Goal: Information Seeking & Learning: Learn about a topic

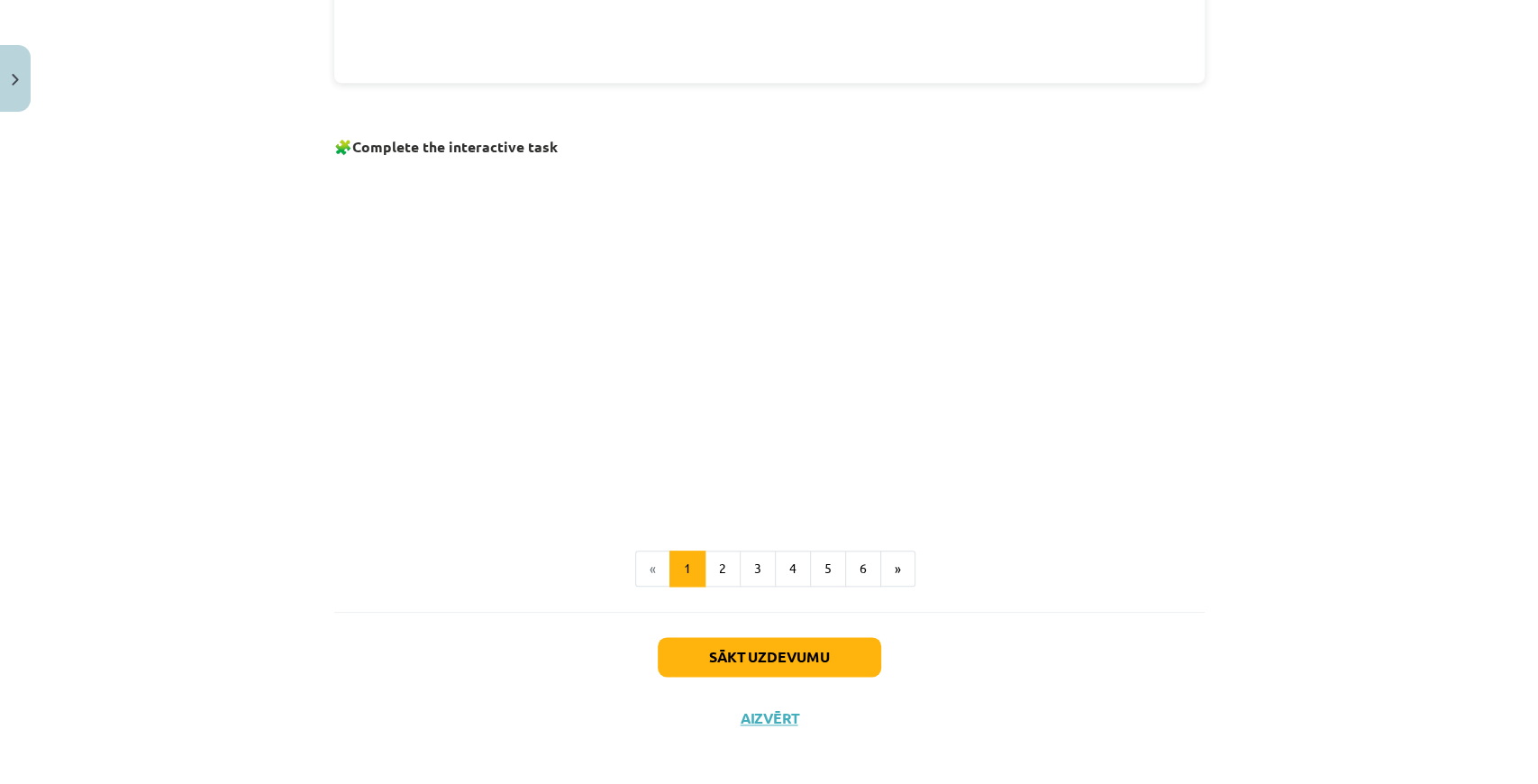
scroll to position [1100, 0]
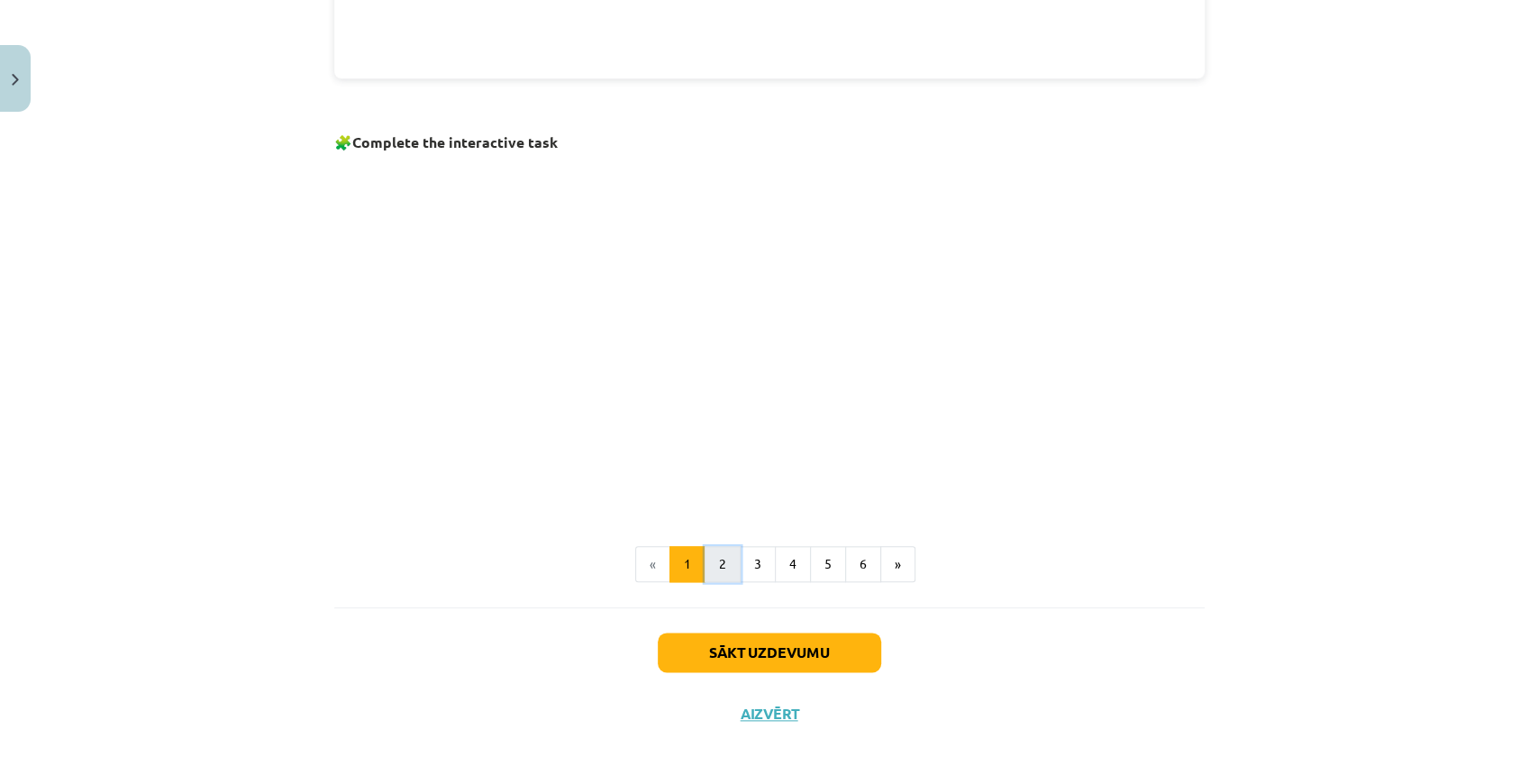
click at [726, 551] on button "2" at bounding box center [722, 563] width 36 height 36
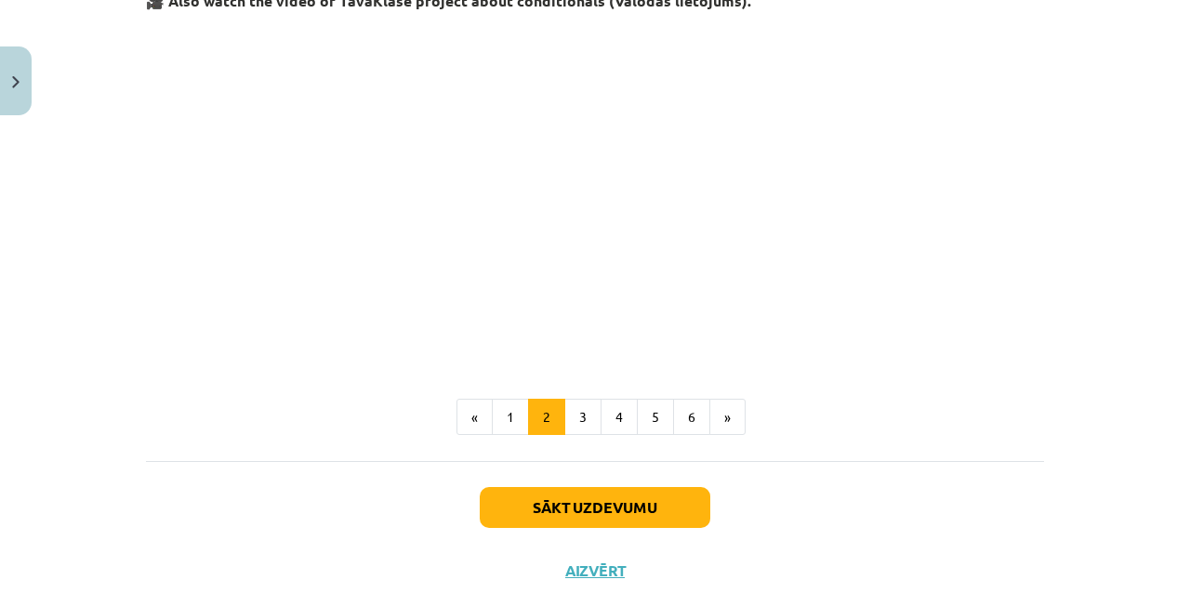
scroll to position [863, 0]
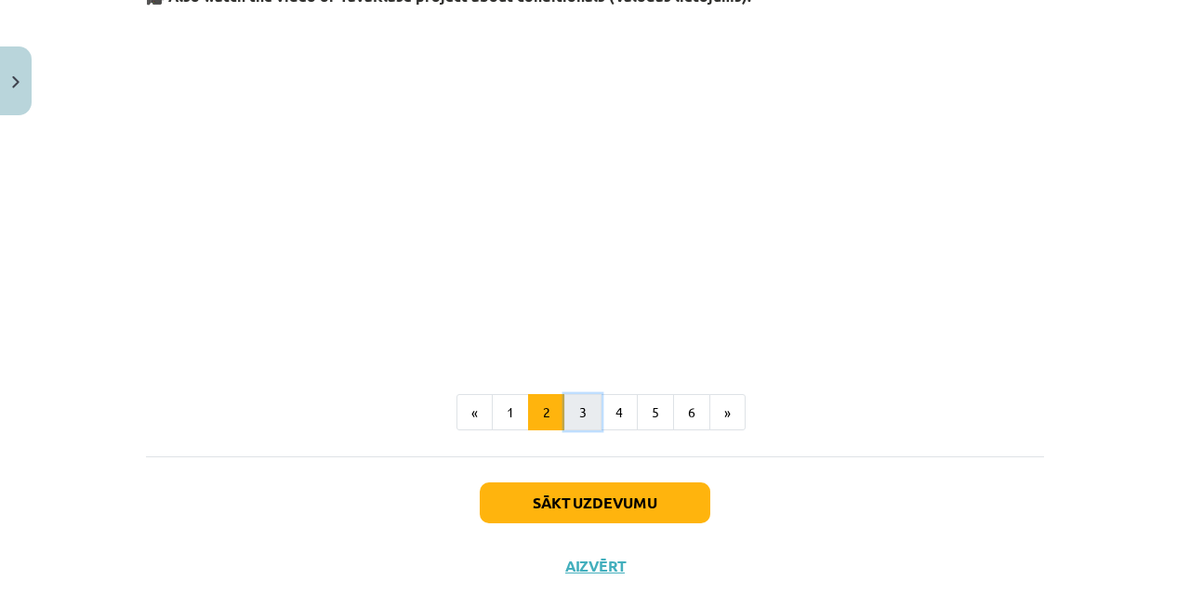
click at [583, 406] on button "3" at bounding box center [582, 412] width 37 height 37
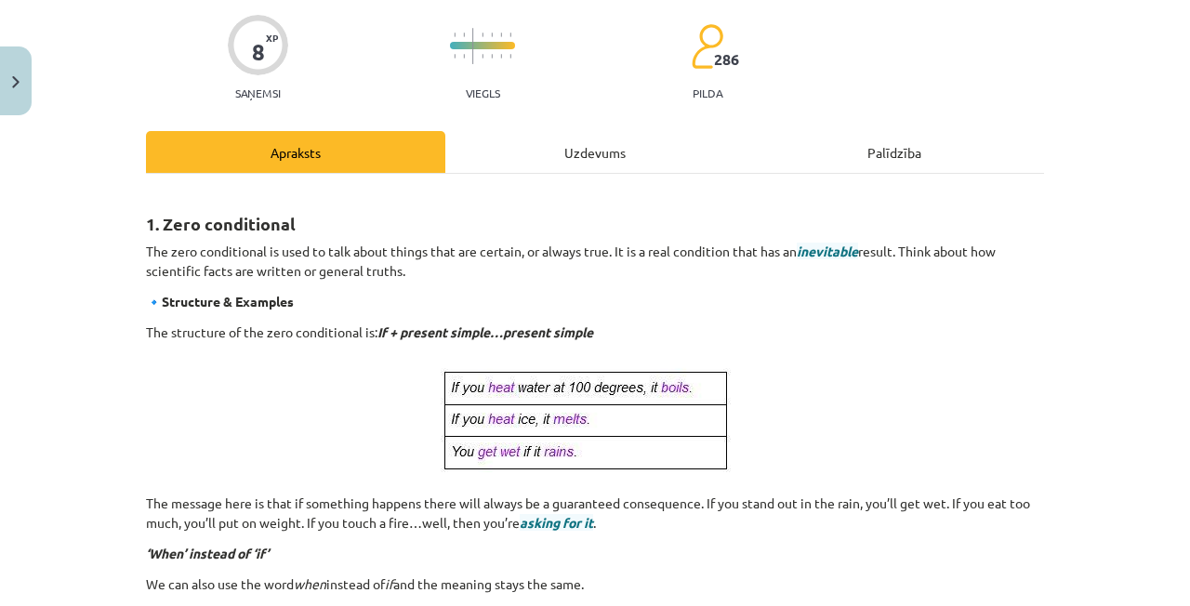
scroll to position [147, 0]
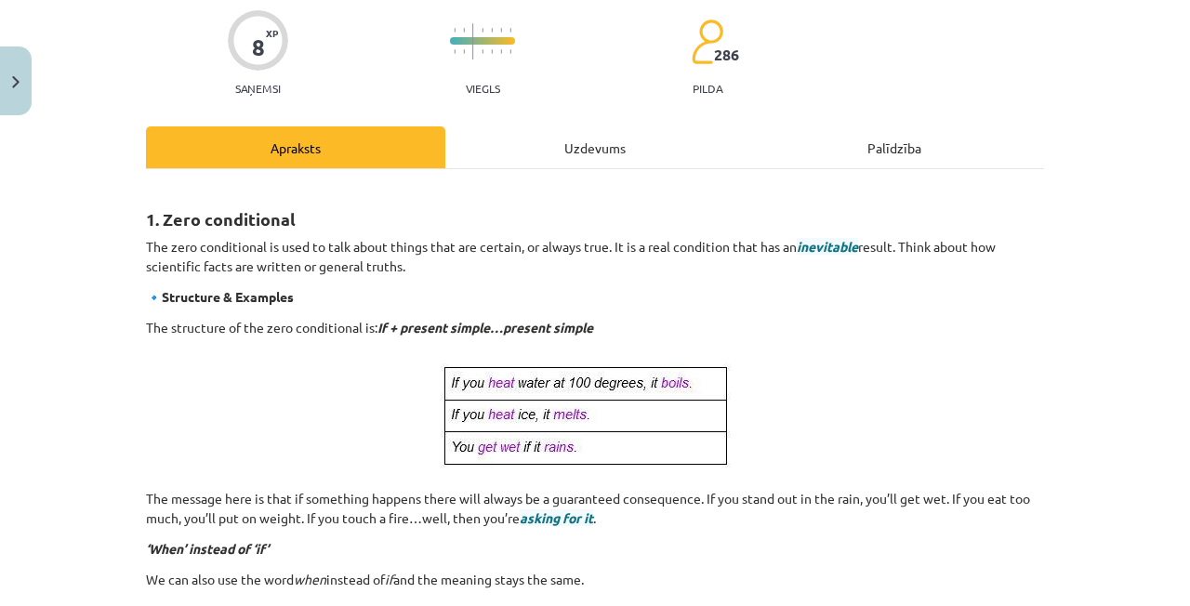
click at [828, 243] on span "inevitable" at bounding box center [827, 246] width 61 height 17
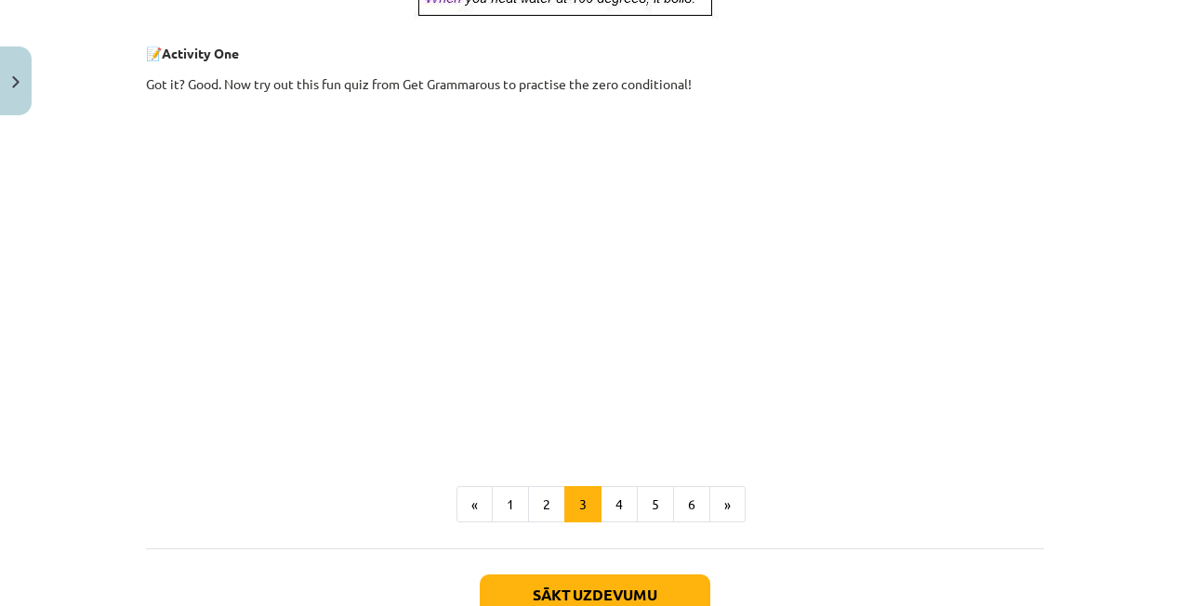
scroll to position [775, 0]
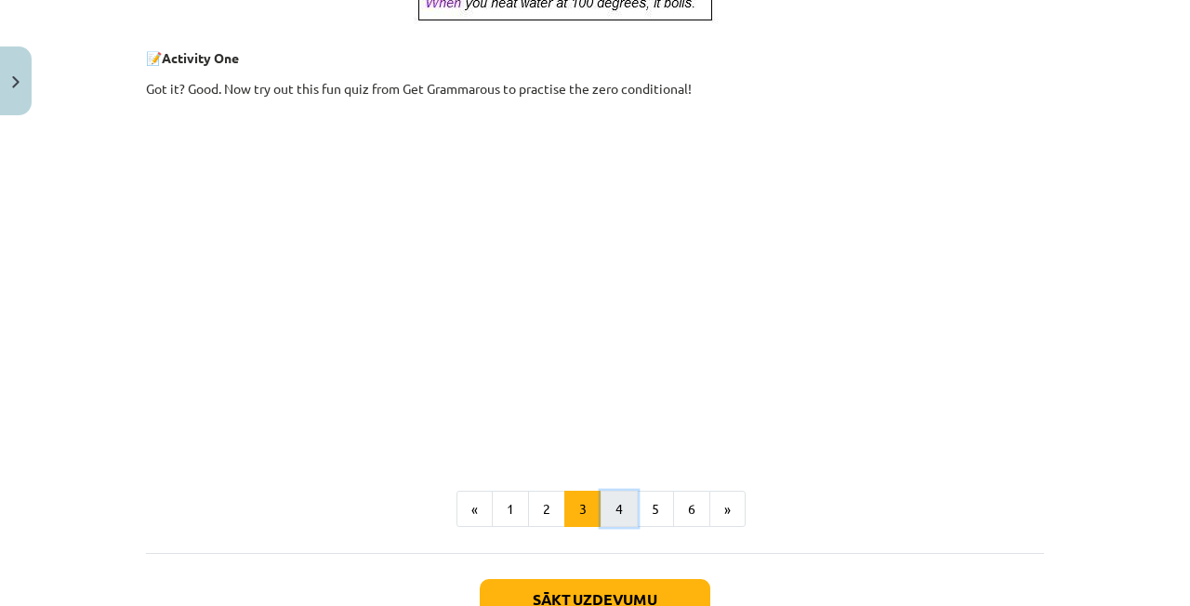
click at [623, 496] on button "4" at bounding box center [619, 509] width 37 height 37
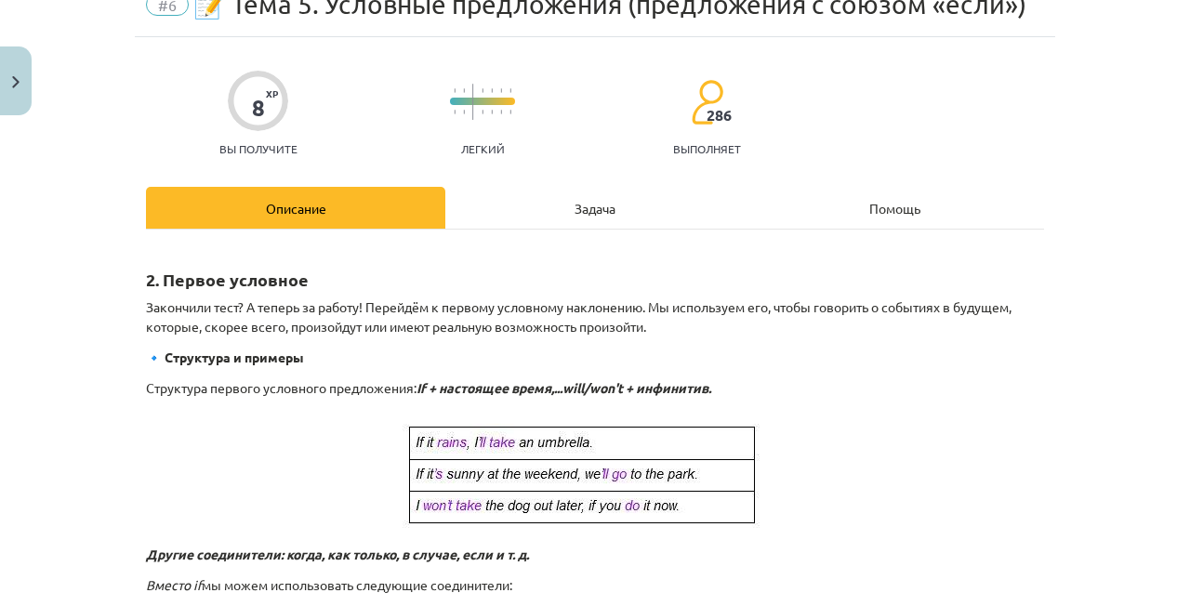
scroll to position [93, 0]
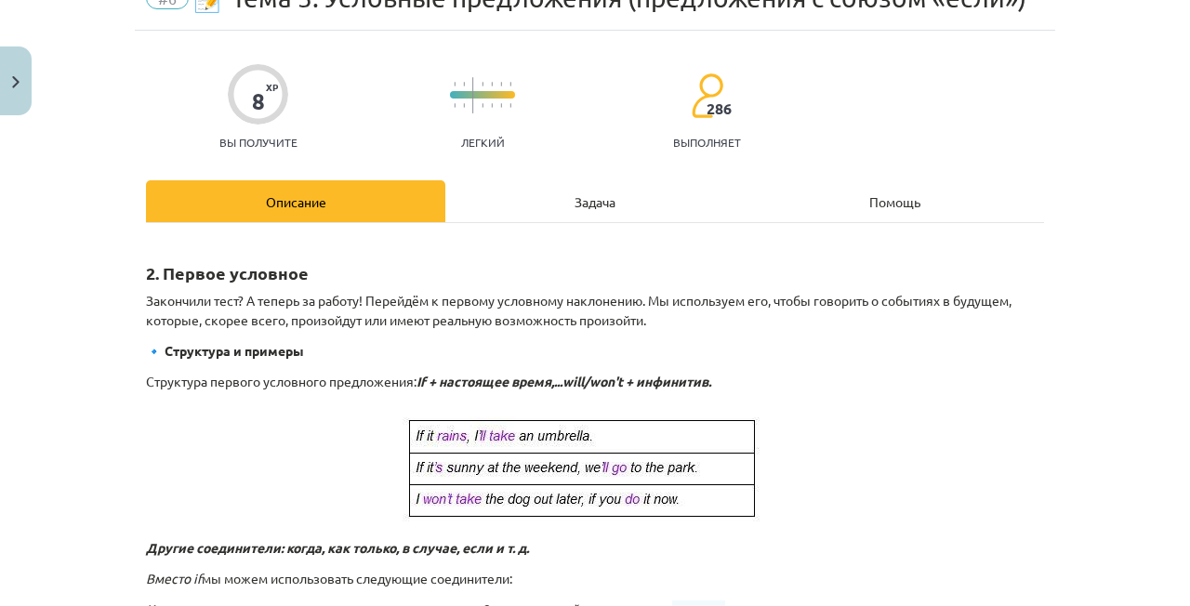
click at [634, 207] on div "Задача" at bounding box center [594, 201] width 299 height 42
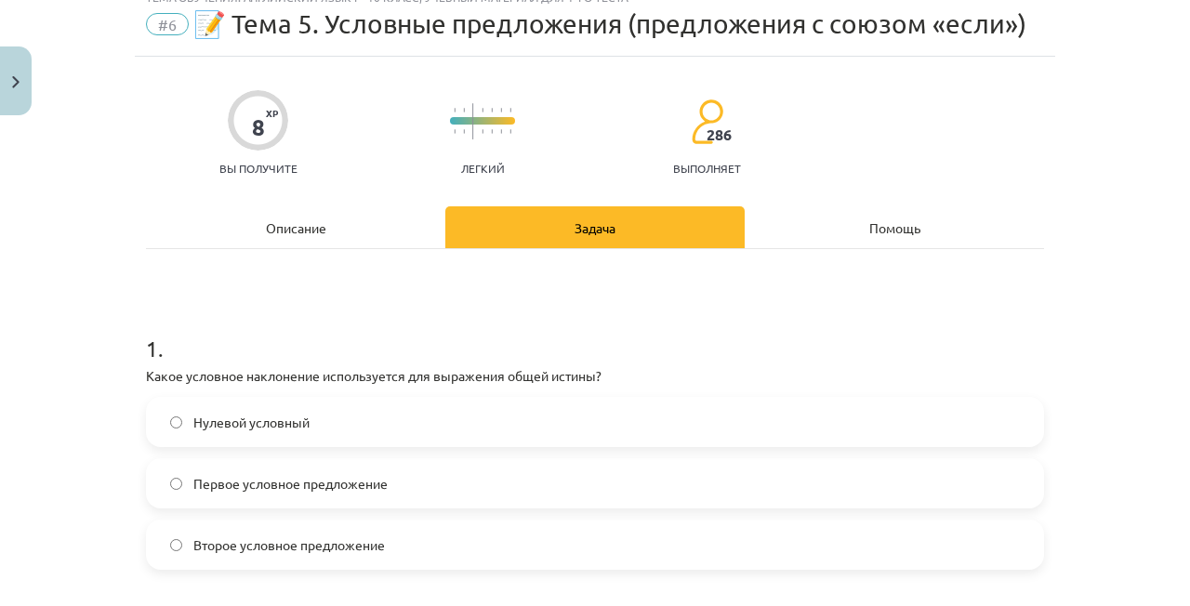
scroll to position [46, 0]
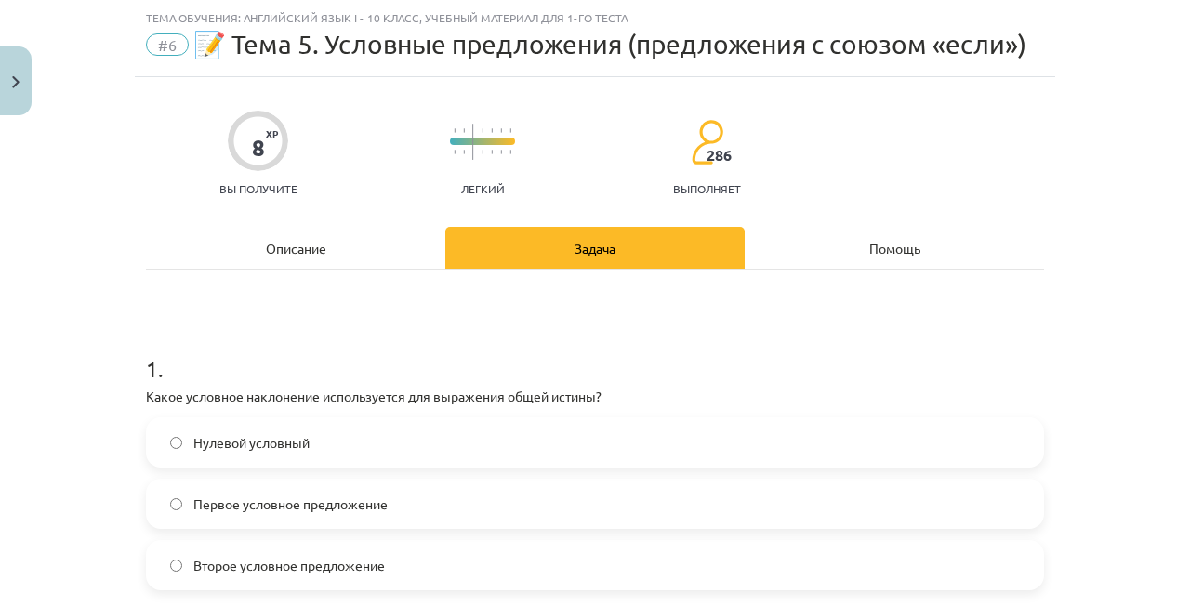
click at [292, 248] on font "Описание" at bounding box center [296, 248] width 60 height 17
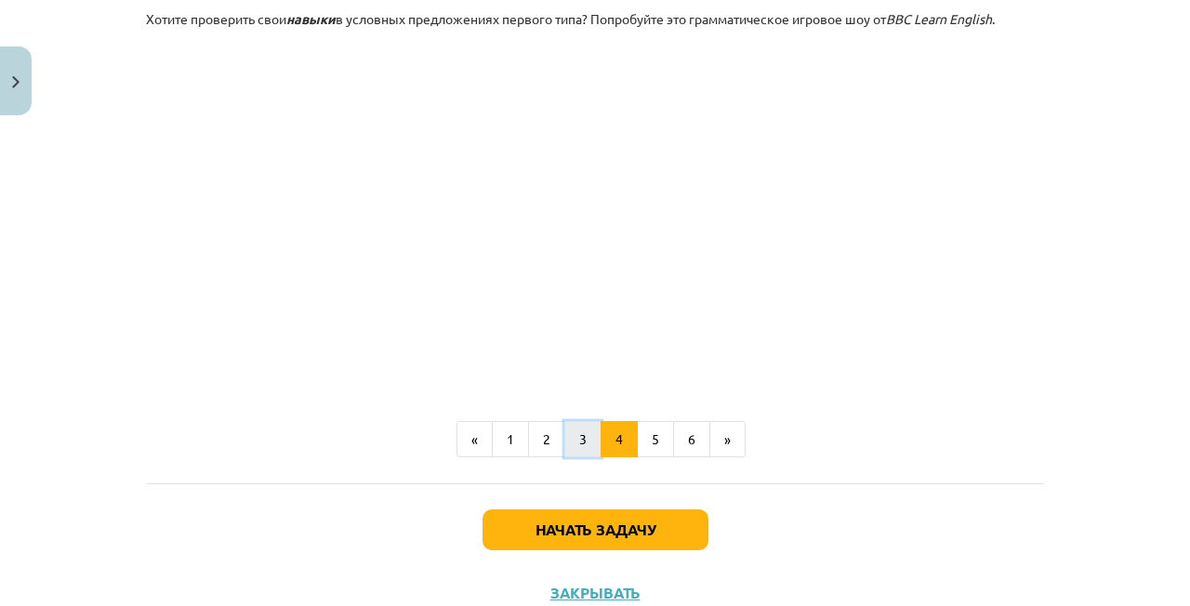
click at [591, 440] on button "3" at bounding box center [582, 439] width 37 height 37
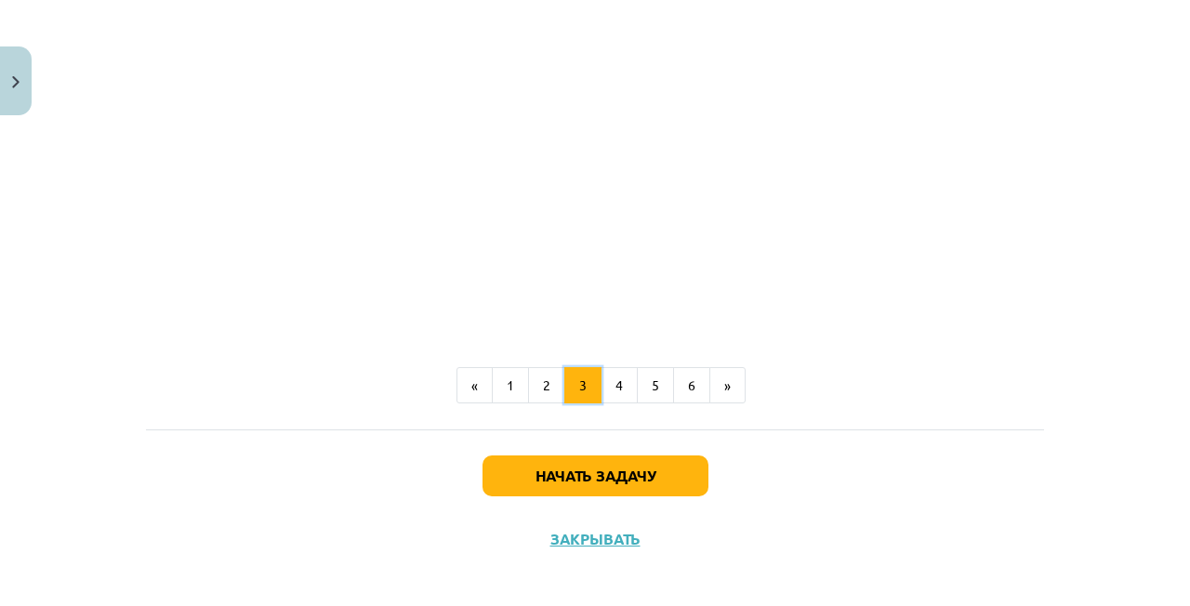
scroll to position [930, 0]
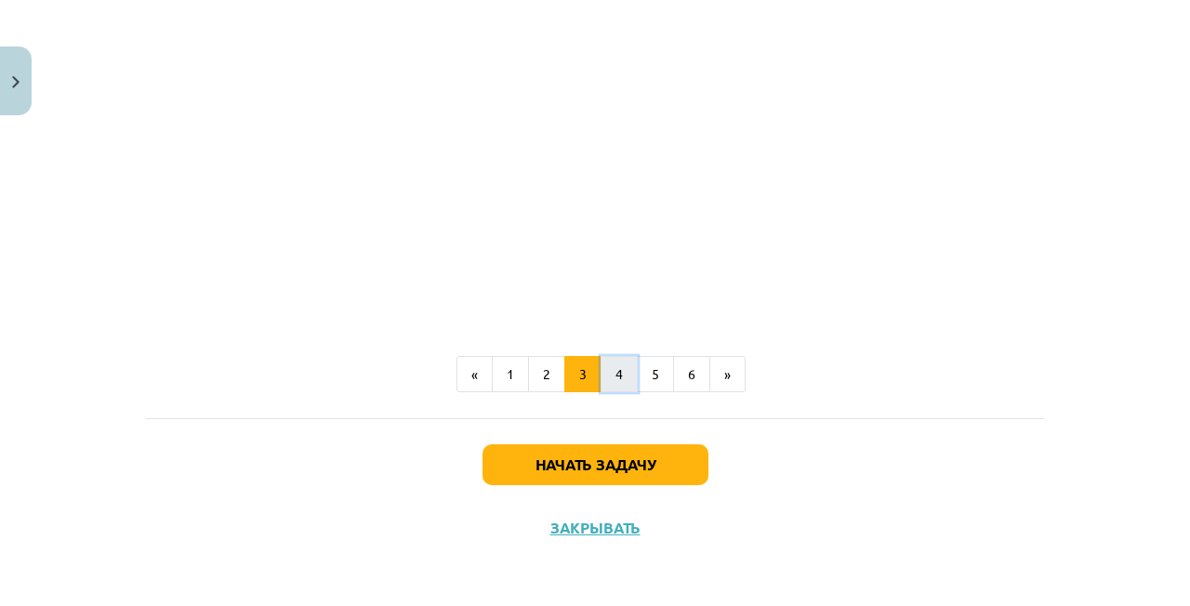
click at [619, 390] on button "4" at bounding box center [619, 374] width 37 height 37
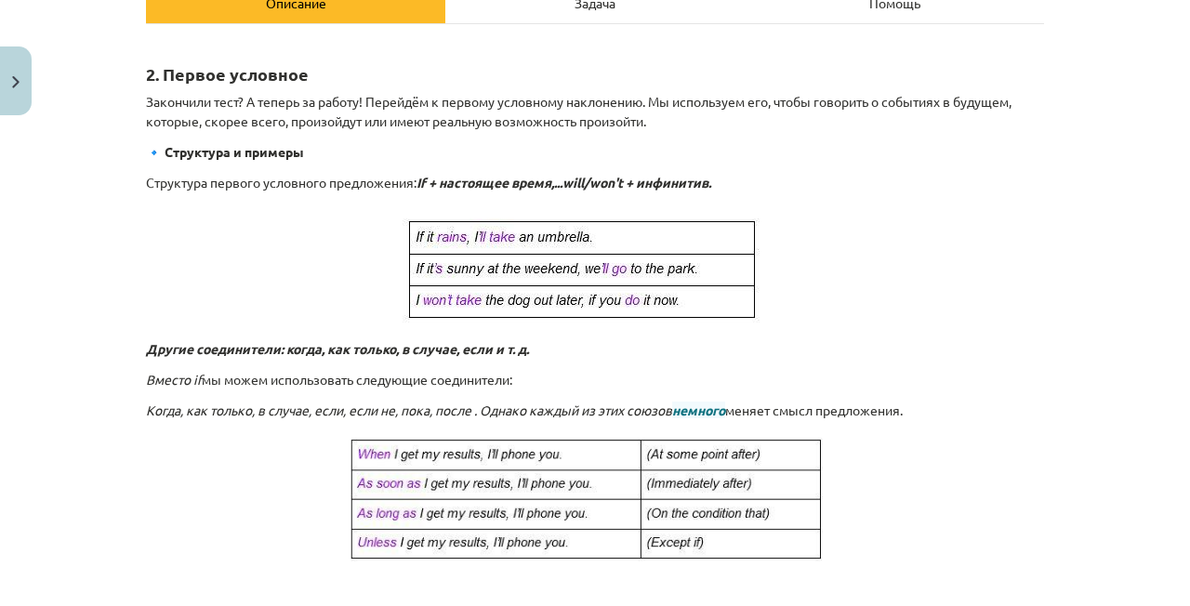
scroll to position [286, 0]
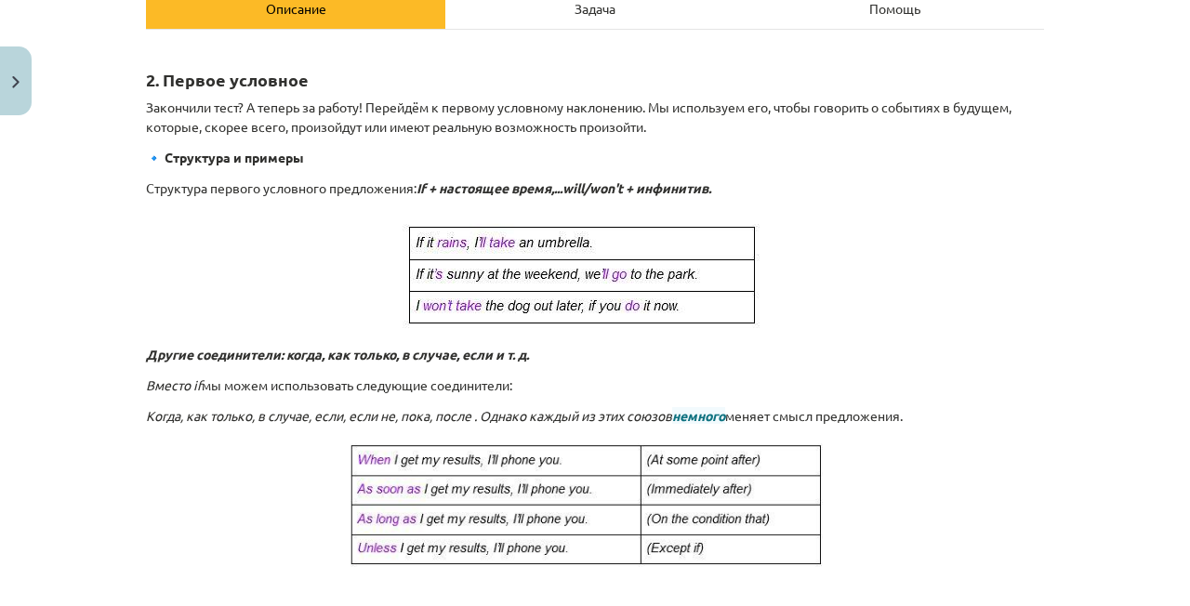
click at [975, 324] on p at bounding box center [595, 271] width 898 height 125
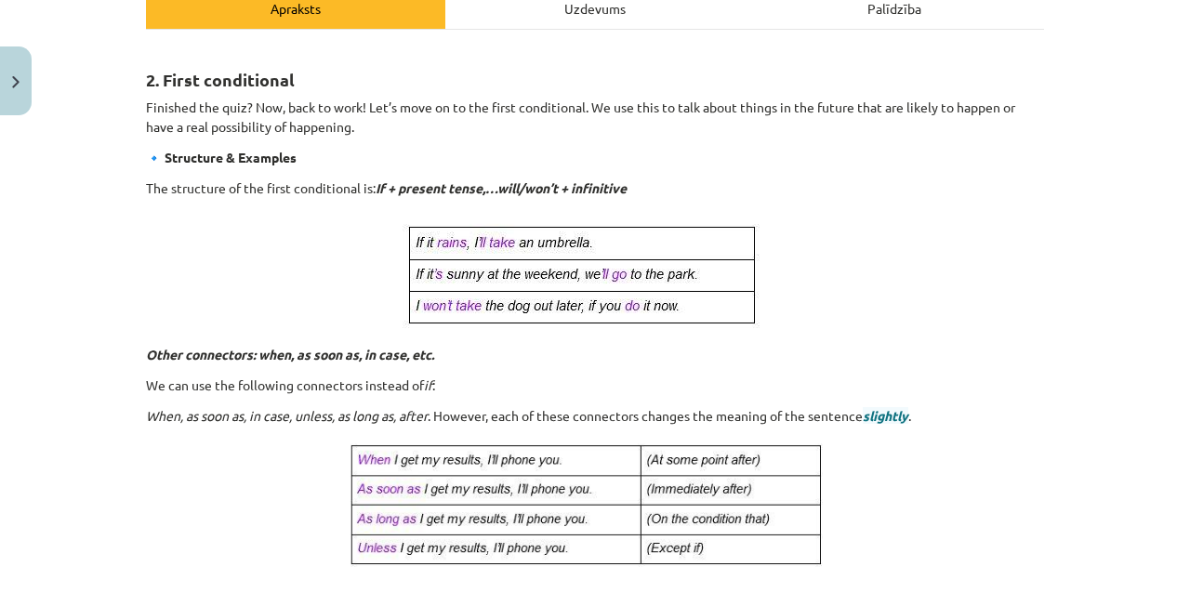
click at [961, 245] on p at bounding box center [595, 271] width 898 height 125
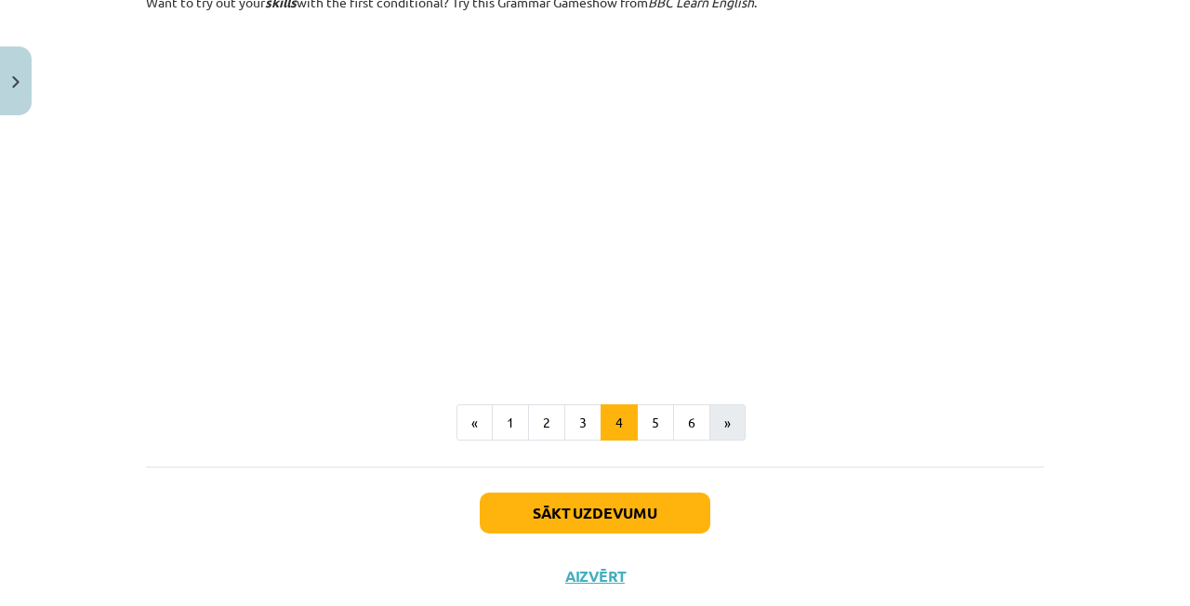
scroll to position [1278, 0]
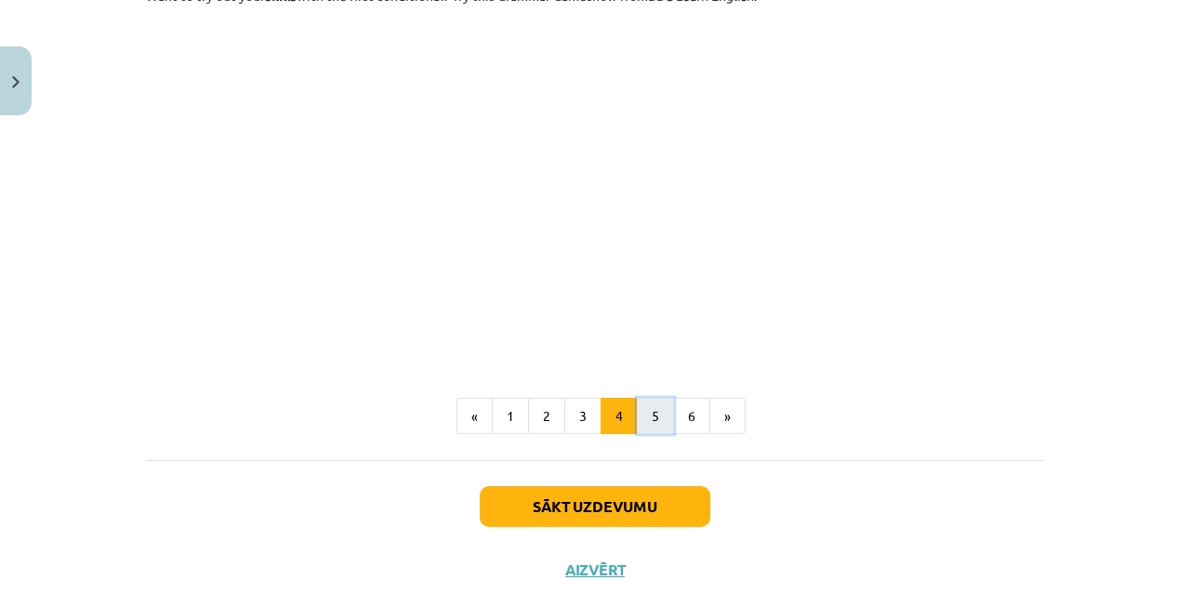
click at [661, 415] on button "5" at bounding box center [655, 416] width 37 height 37
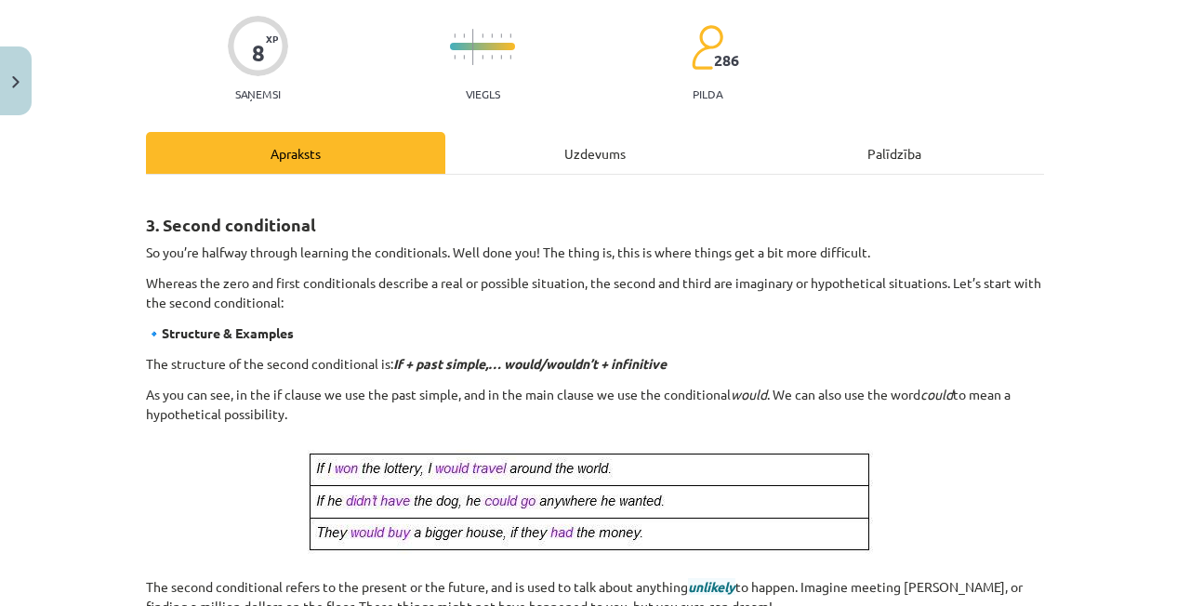
scroll to position [147, 0]
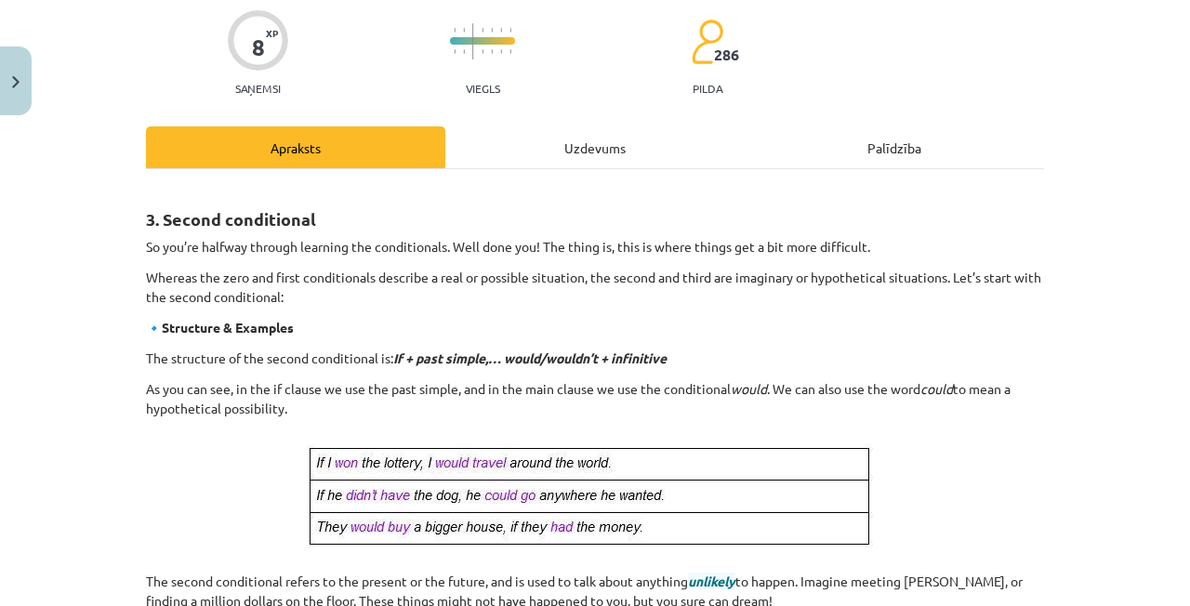
click at [1094, 86] on div "Mācību tēma: Angļu valoda i - 10.[PERSON_NAME] 1.ieskaites mācību materiāls #6 …" at bounding box center [595, 303] width 1190 height 606
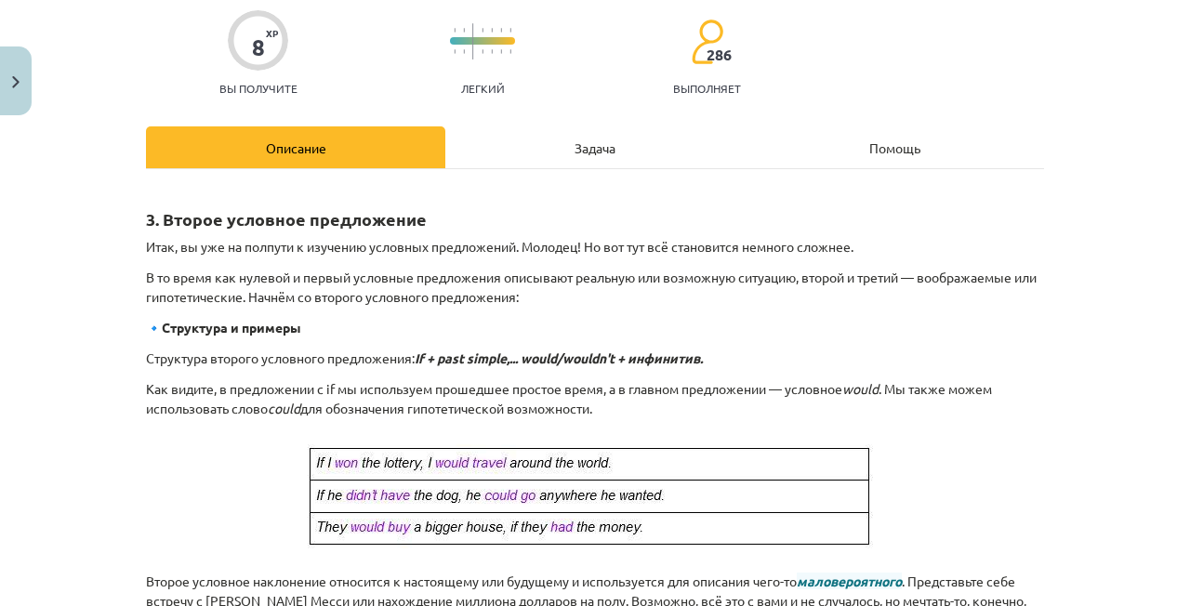
drag, startPoint x: 957, startPoint y: 226, endPoint x: 956, endPoint y: 235, distance: 9.3
click at [957, 226] on h2 "3. Второе условное предложение" at bounding box center [595, 209] width 898 height 46
click at [752, 299] on p "В то время как нулевой и первый условные предложения описывают реальную или воз…" at bounding box center [595, 287] width 898 height 39
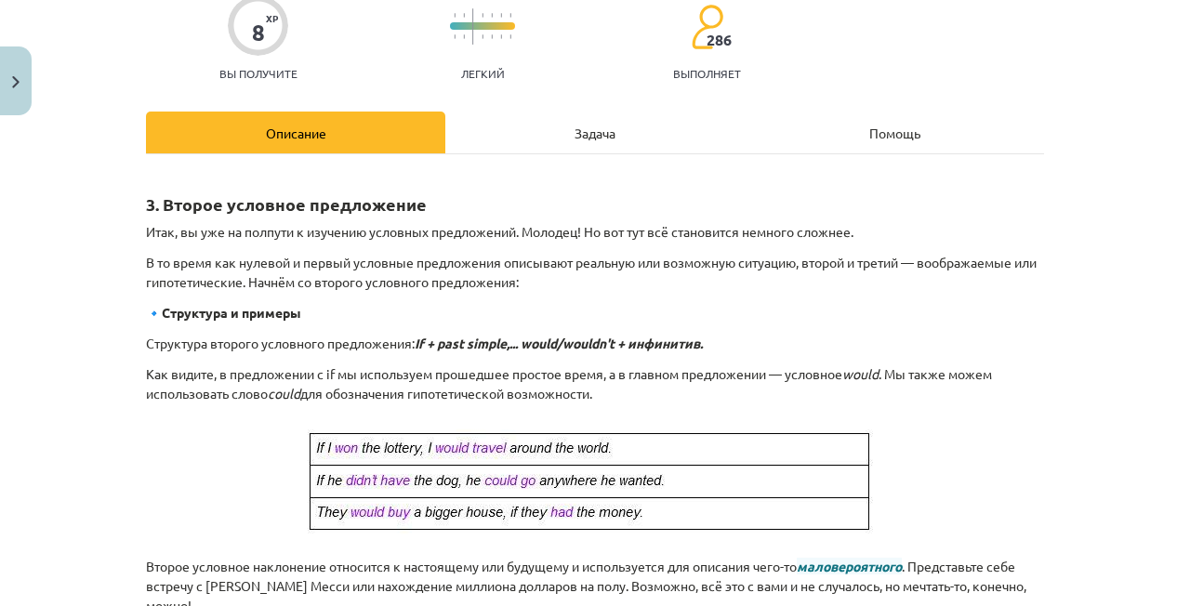
scroll to position [193, 0]
